Goal: Information Seeking & Learning: Learn about a topic

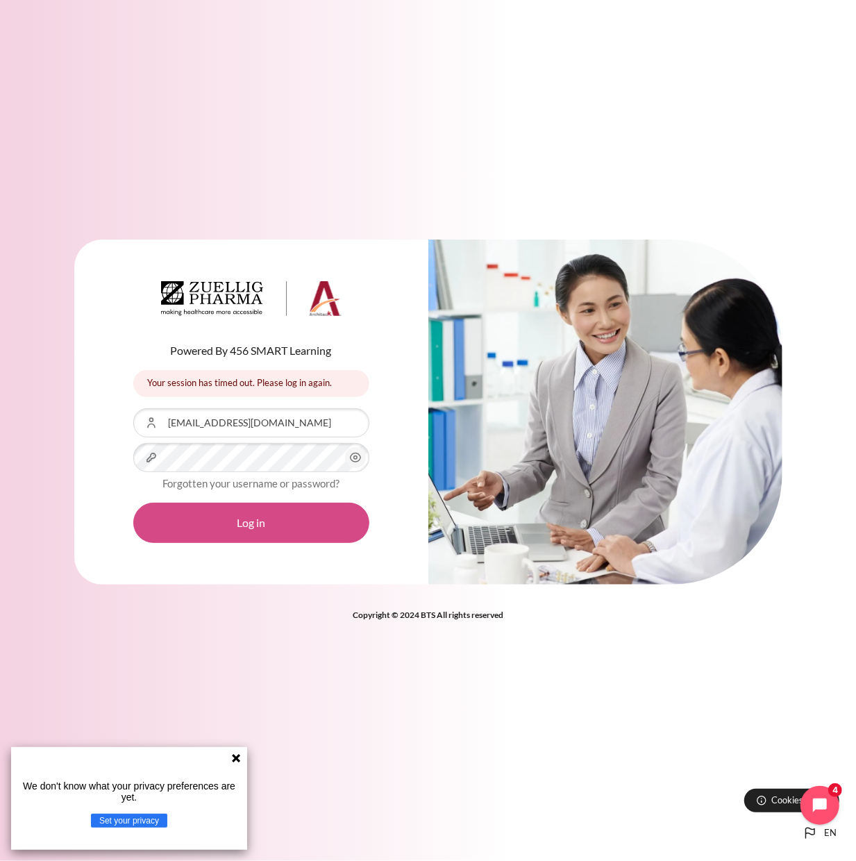
click at [217, 525] on button "Log in" at bounding box center [251, 523] width 236 height 40
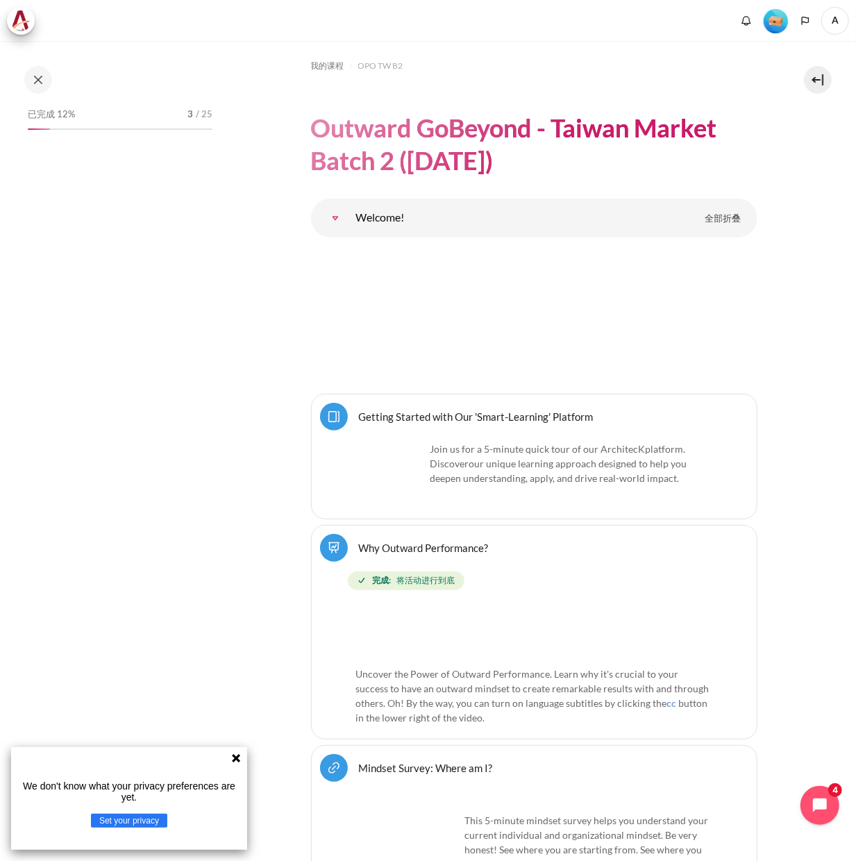
click at [79, 115] on div "已完成 12% 3 / 25" at bounding box center [120, 115] width 185 height 14
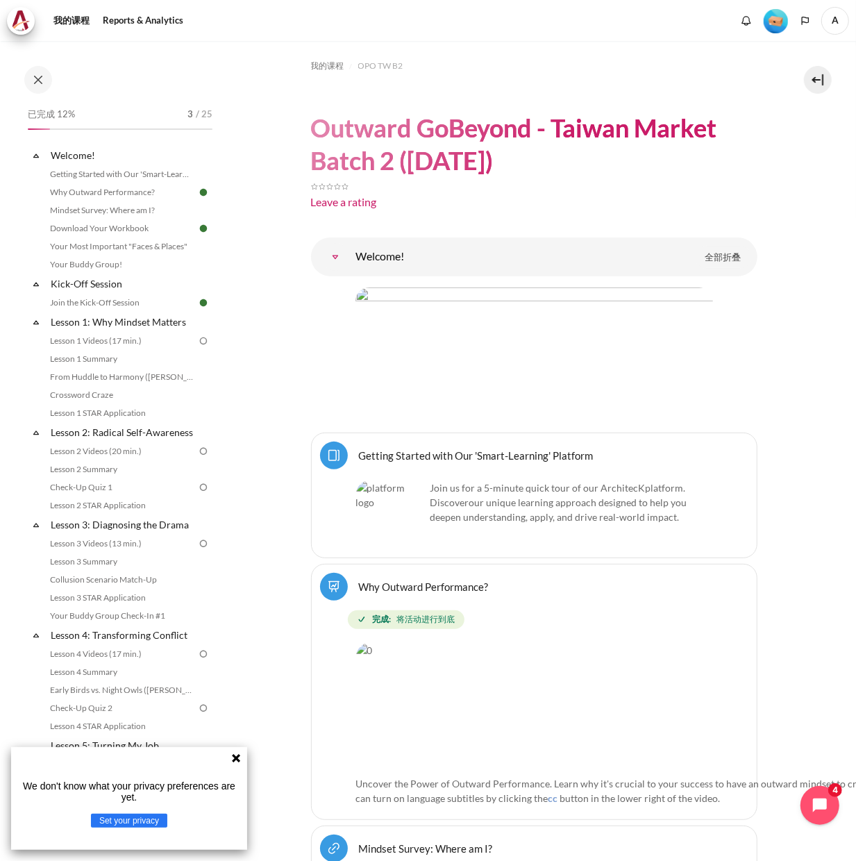
click at [133, 824] on button "Set your privacy" at bounding box center [129, 821] width 76 height 14
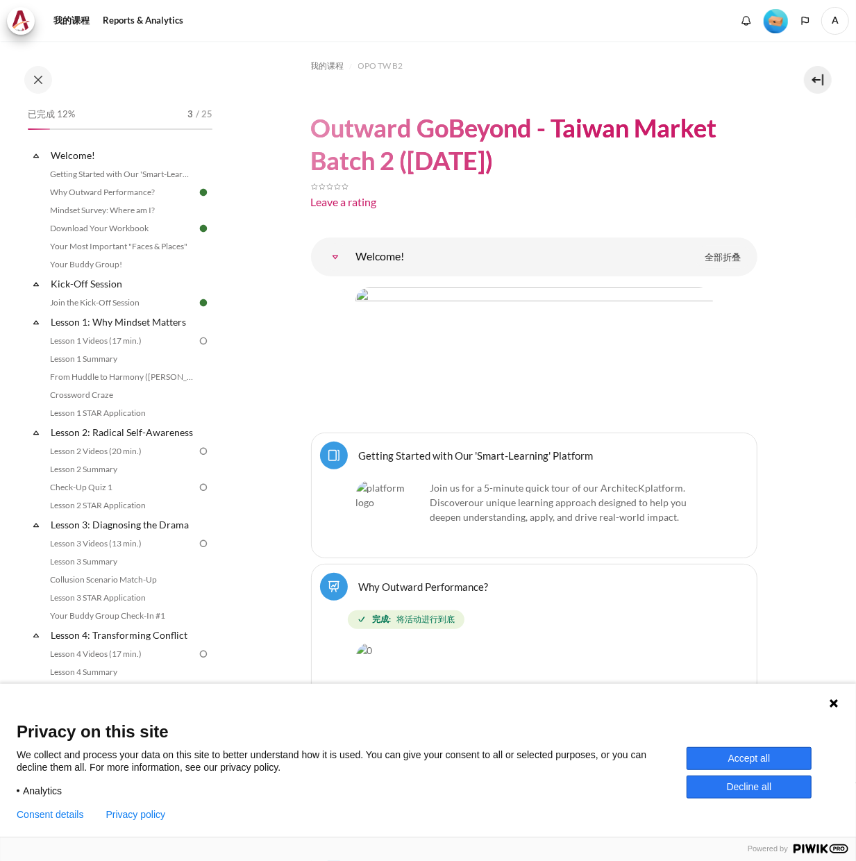
click at [734, 761] on button "Accept all" at bounding box center [749, 758] width 125 height 23
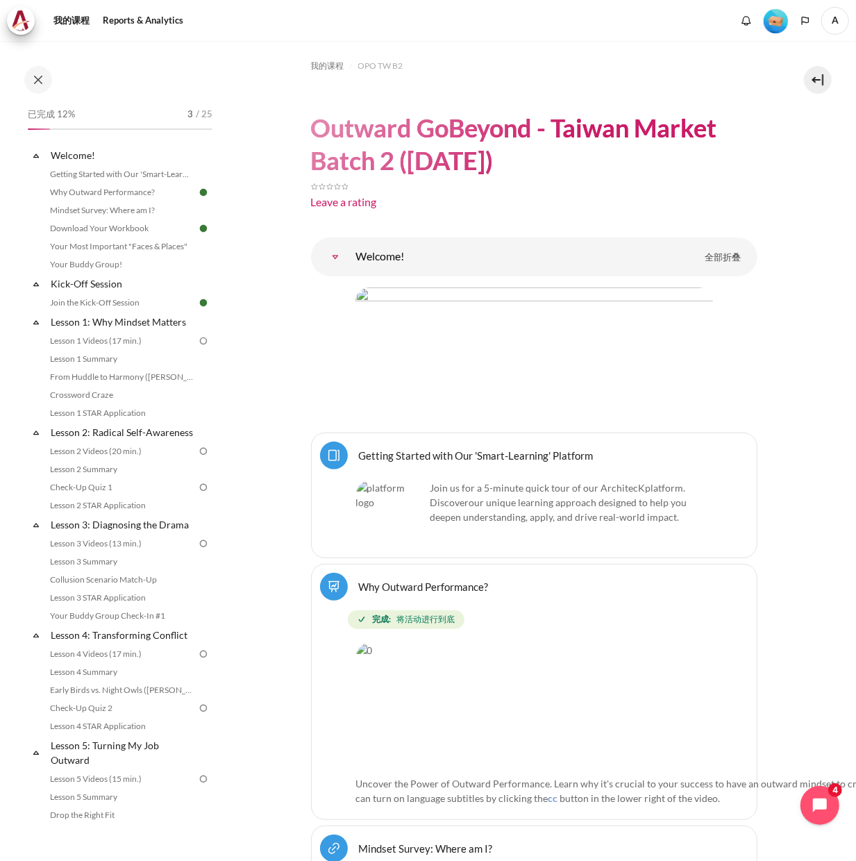
click at [835, 25] on span "A" at bounding box center [835, 21] width 28 height 28
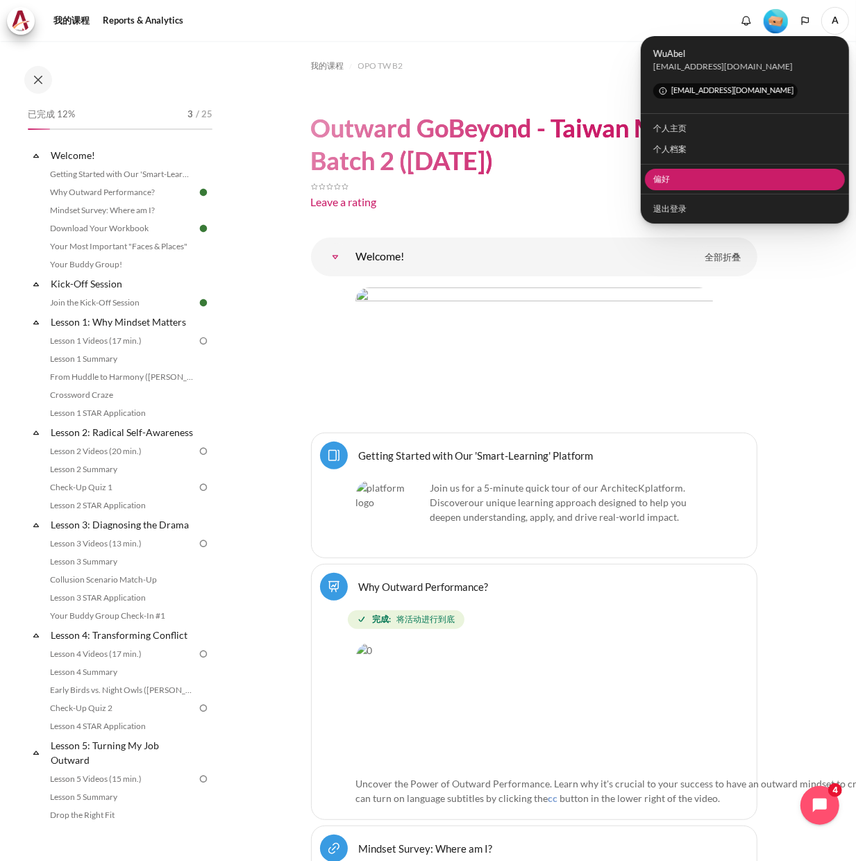
click at [698, 183] on link "偏好" at bounding box center [745, 180] width 201 height 22
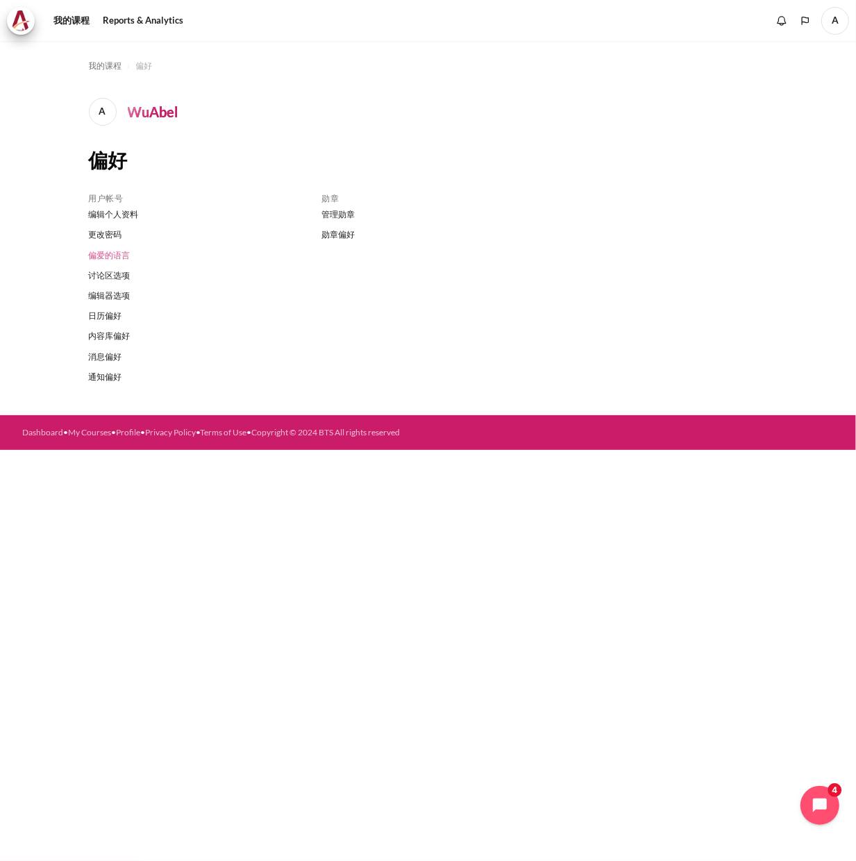
click at [115, 254] on link "偏爱的语言" at bounding box center [195, 255] width 212 height 20
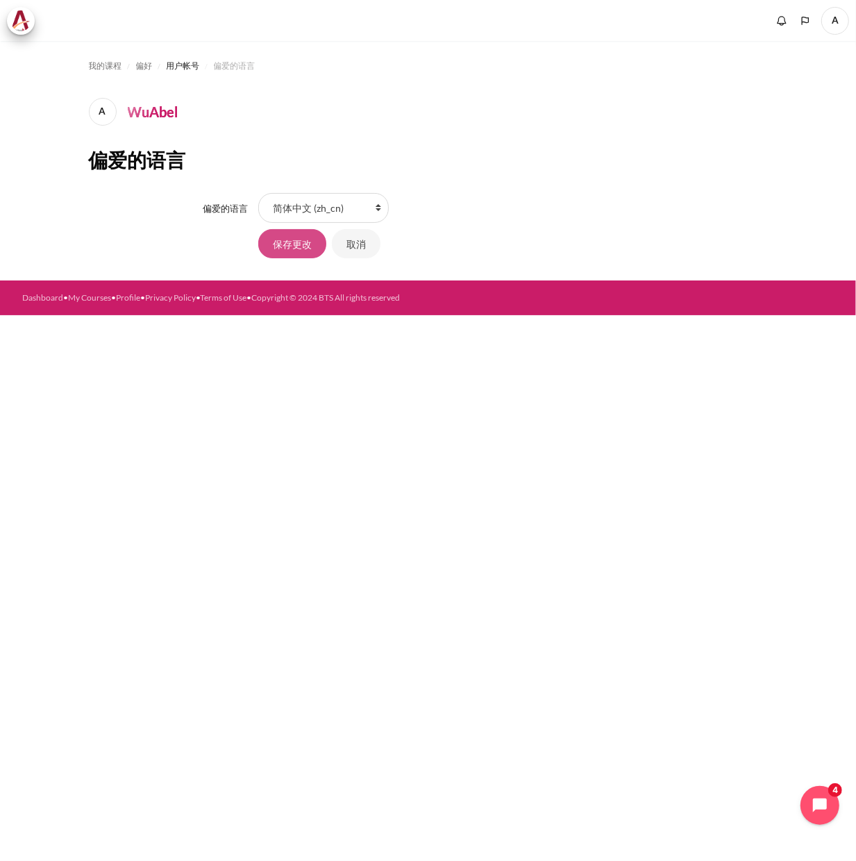
click at [276, 247] on input "保存更改" at bounding box center [292, 243] width 68 height 29
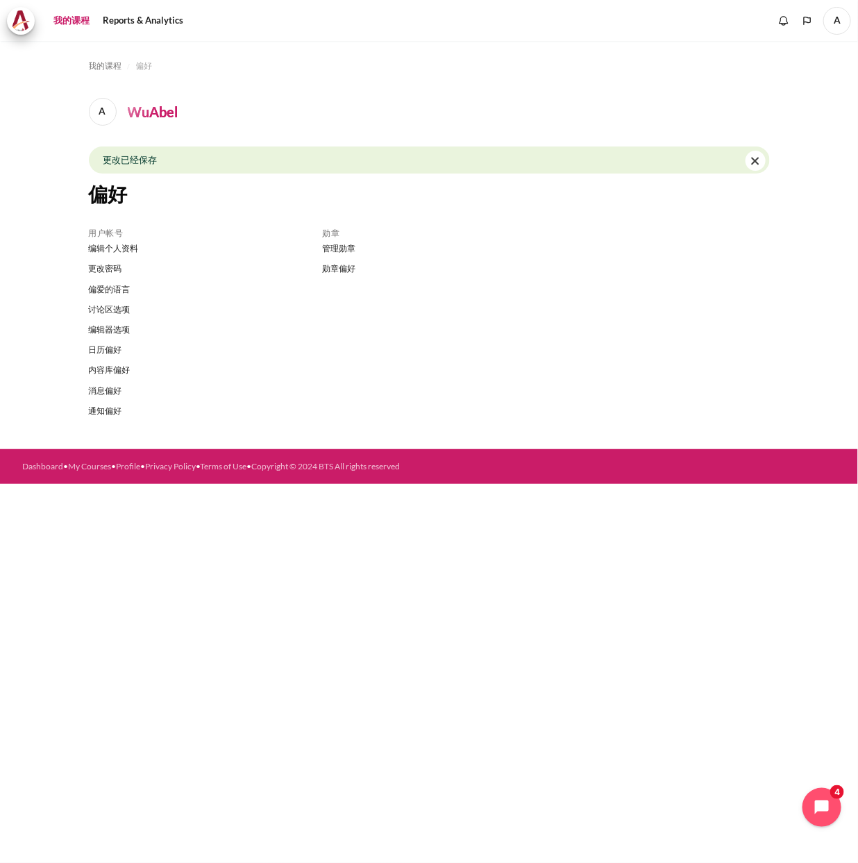
click at [67, 26] on link "我的课程" at bounding box center [72, 21] width 46 height 28
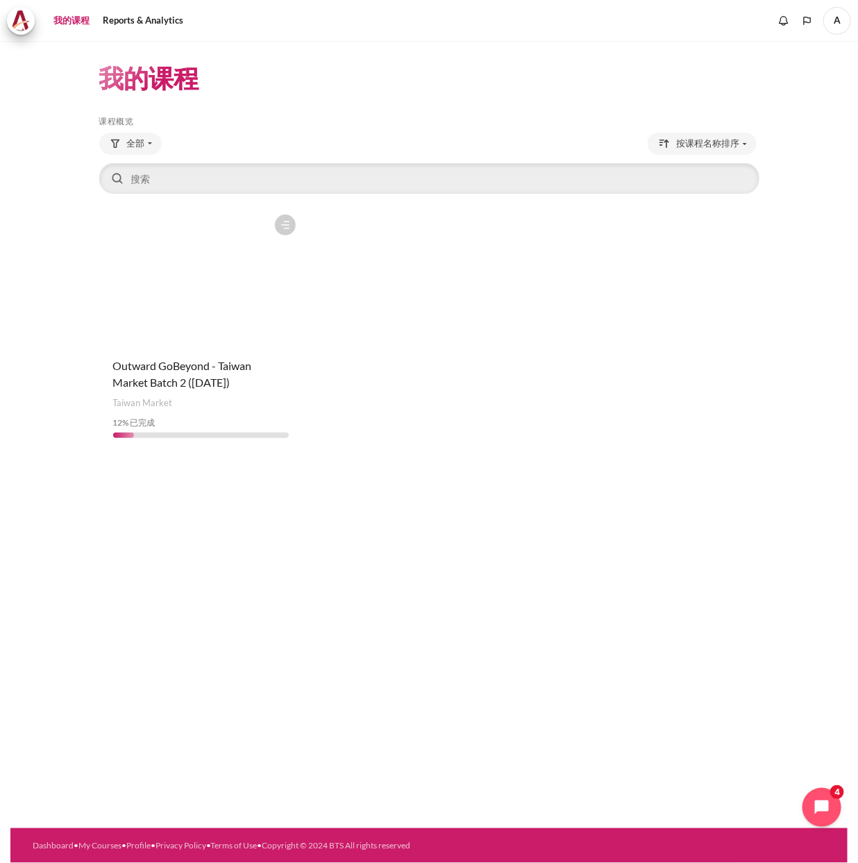
click at [176, 287] on figure "内容" at bounding box center [200, 277] width 203 height 139
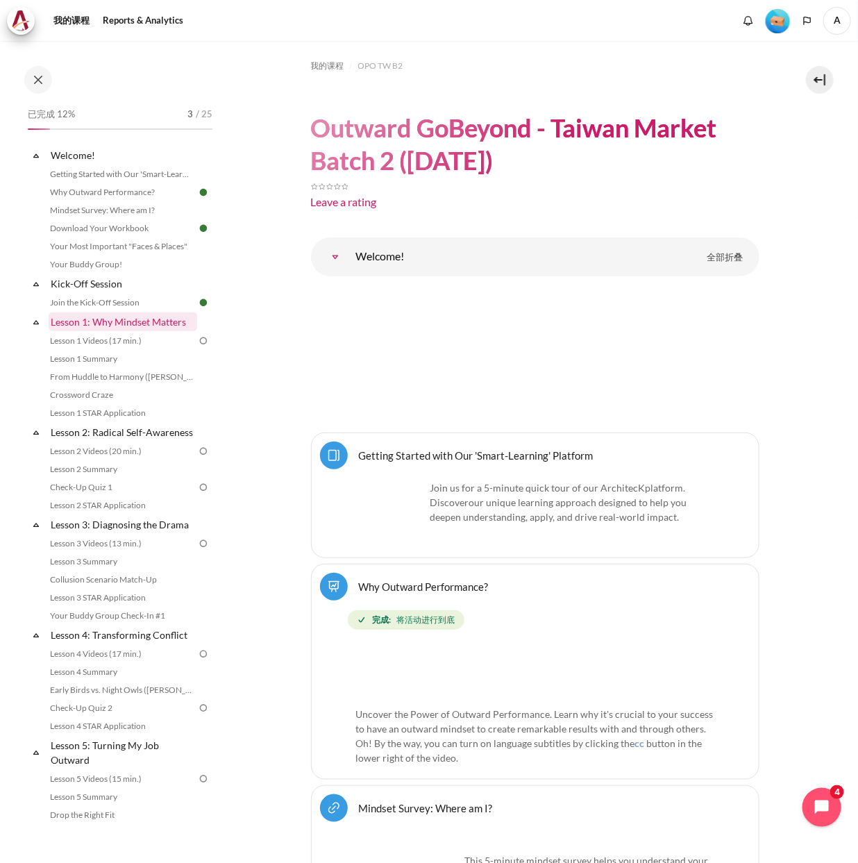
click at [106, 324] on link "Lesson 1: Why Mindset Matters" at bounding box center [123, 321] width 149 height 19
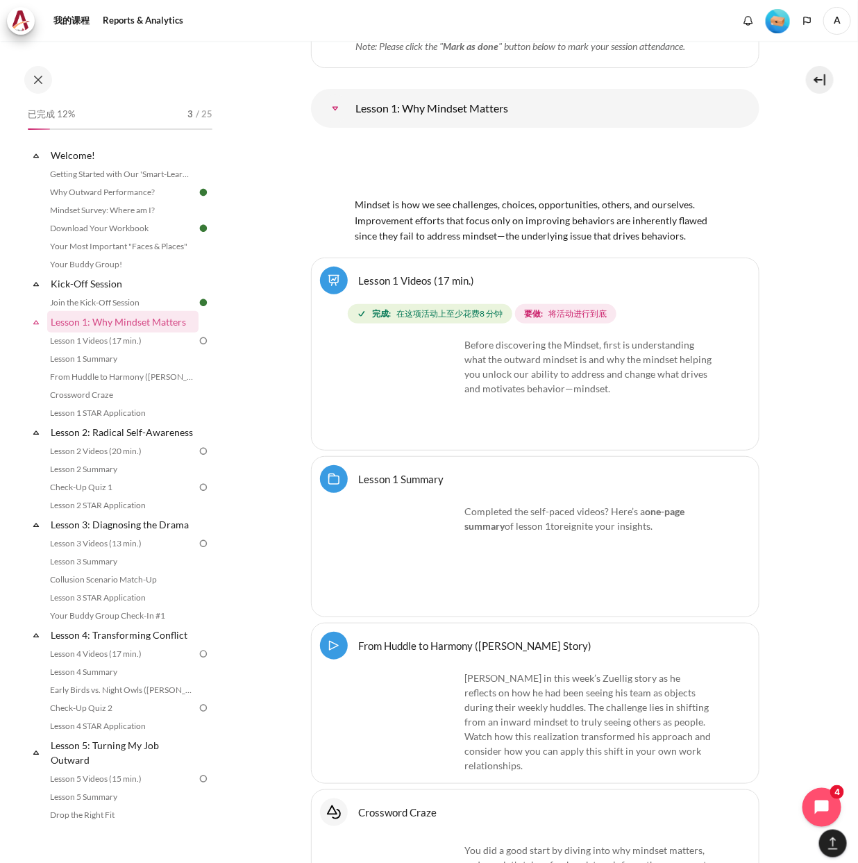
click at [422, 162] on img "内容" at bounding box center [535, 167] width 360 height 56
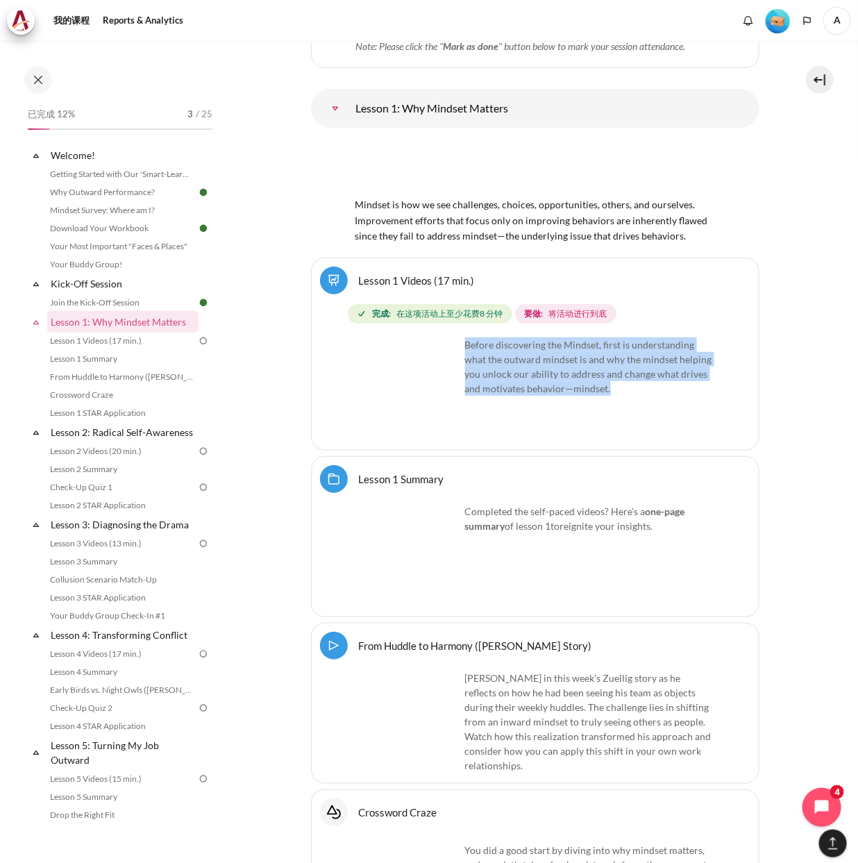
drag, startPoint x: 466, startPoint y: 335, endPoint x: 652, endPoint y: 380, distance: 190.8
click at [652, 380] on p "Before discovering the Mindset, first is understanding what the outward mindset…" at bounding box center [535, 366] width 358 height 58
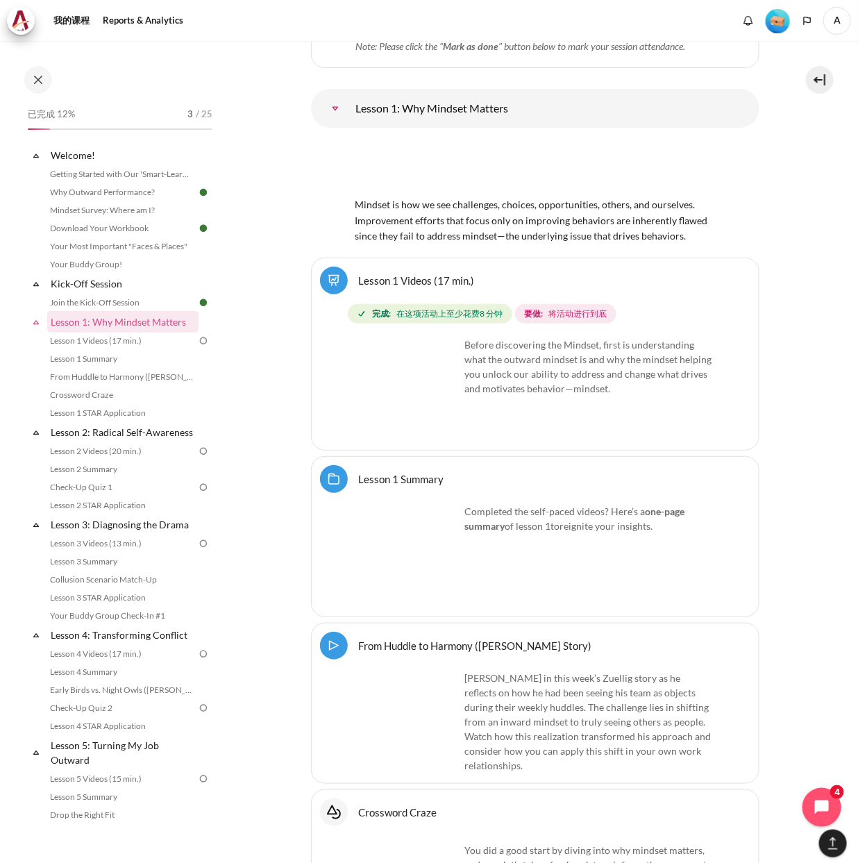
drag, startPoint x: 637, startPoint y: 426, endPoint x: 567, endPoint y: 432, distance: 70.4
click at [637, 426] on div "Before discovering the Mindset, first is understanding what the outward mindset…" at bounding box center [535, 389] width 358 height 104
click at [444, 408] on img "内容" at bounding box center [408, 389] width 104 height 104
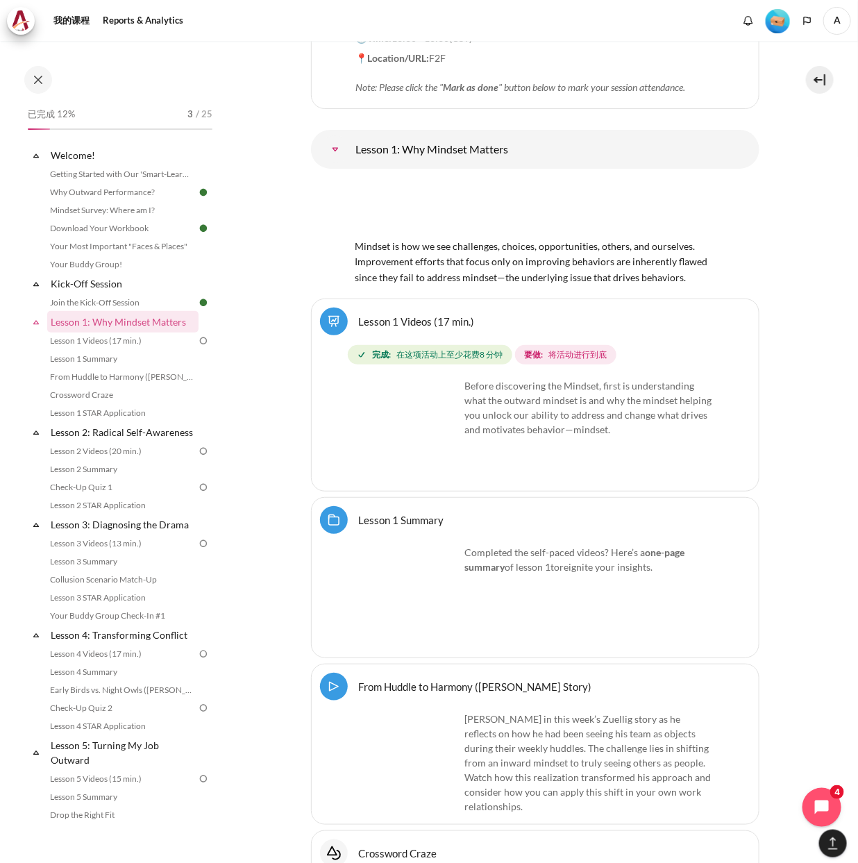
click at [401, 382] on img "内容" at bounding box center [408, 430] width 104 height 104
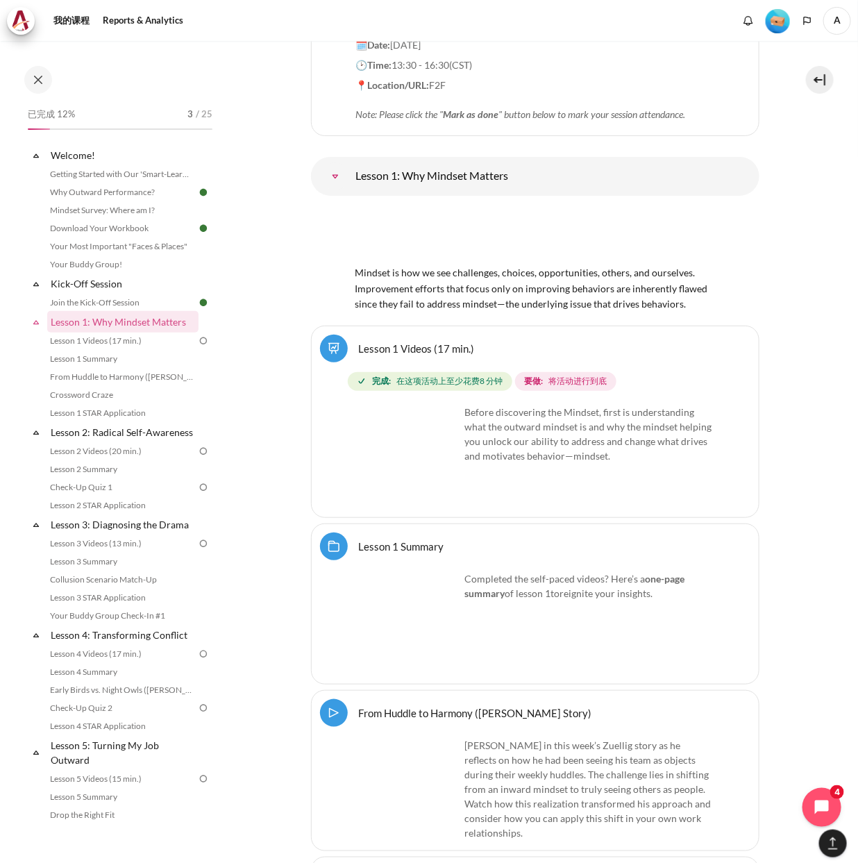
click at [403, 405] on img "内容" at bounding box center [408, 457] width 104 height 104
click at [359, 342] on link "Lesson 1 Videos (17 min.) 程序教学" at bounding box center [417, 348] width 116 height 13
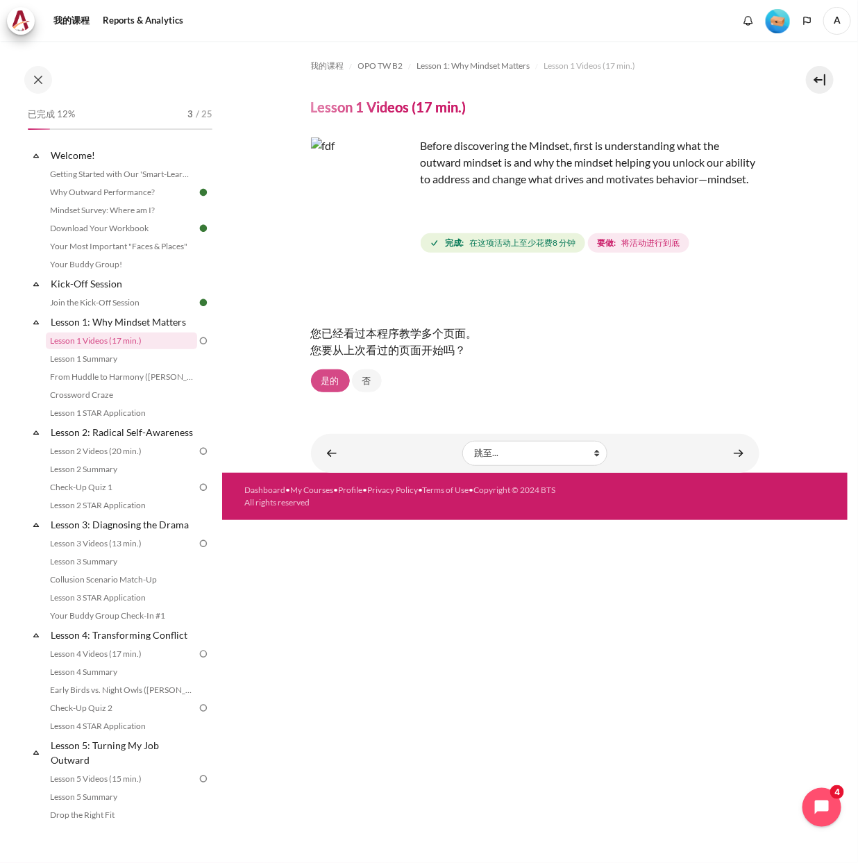
click at [329, 377] on link "是的" at bounding box center [330, 381] width 39 height 24
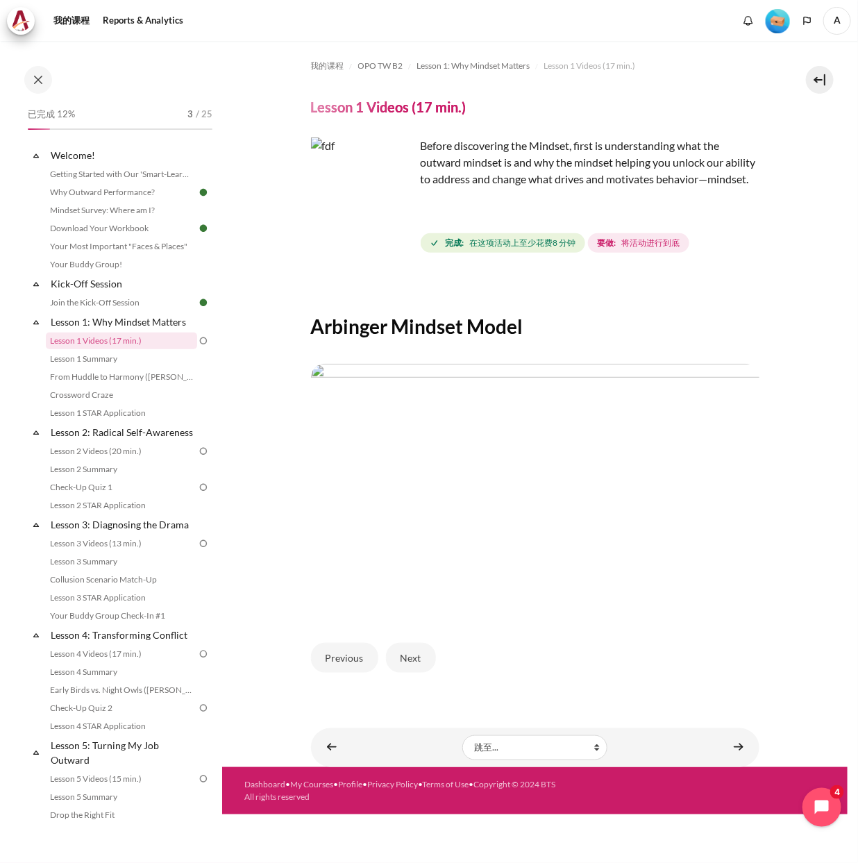
drag, startPoint x: 0, startPoint y: 0, endPoint x: 600, endPoint y: 350, distance: 694.3
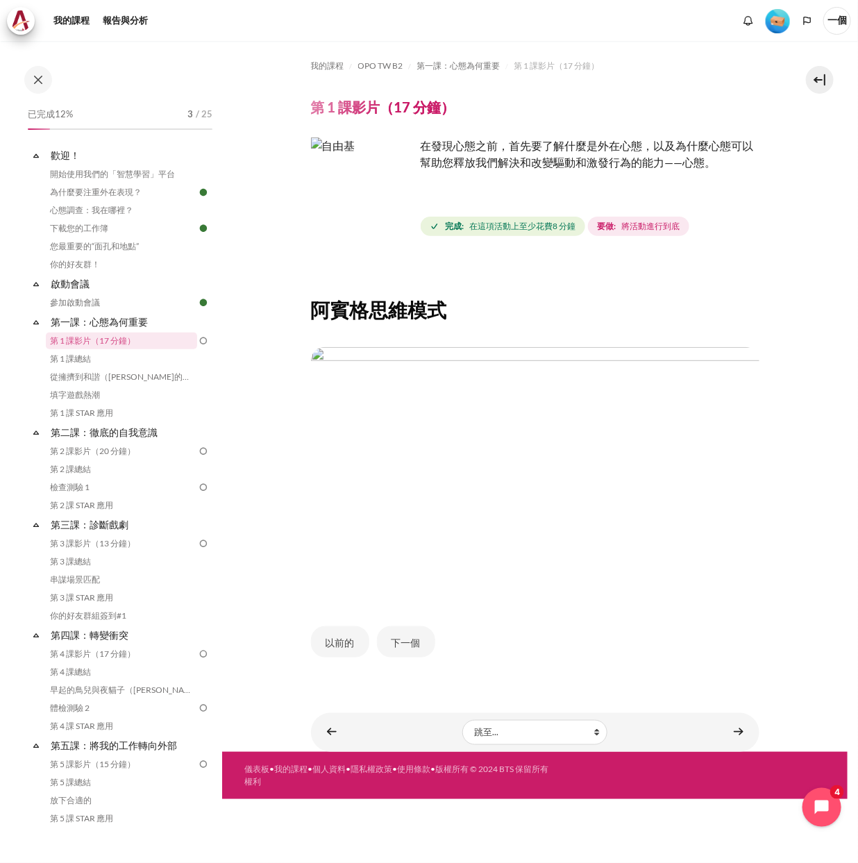
click at [388, 213] on img "內容" at bounding box center [363, 189] width 104 height 104
click at [405, 642] on font "下一個" at bounding box center [406, 643] width 29 height 12
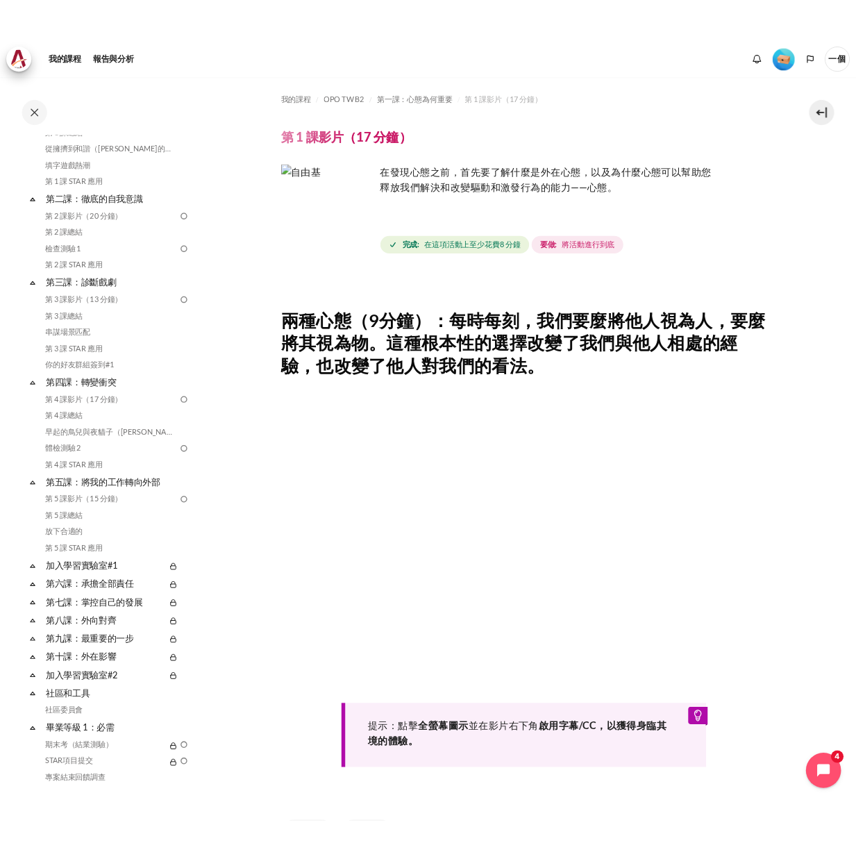
scroll to position [333, 0]
